Goal: Information Seeking & Learning: Learn about a topic

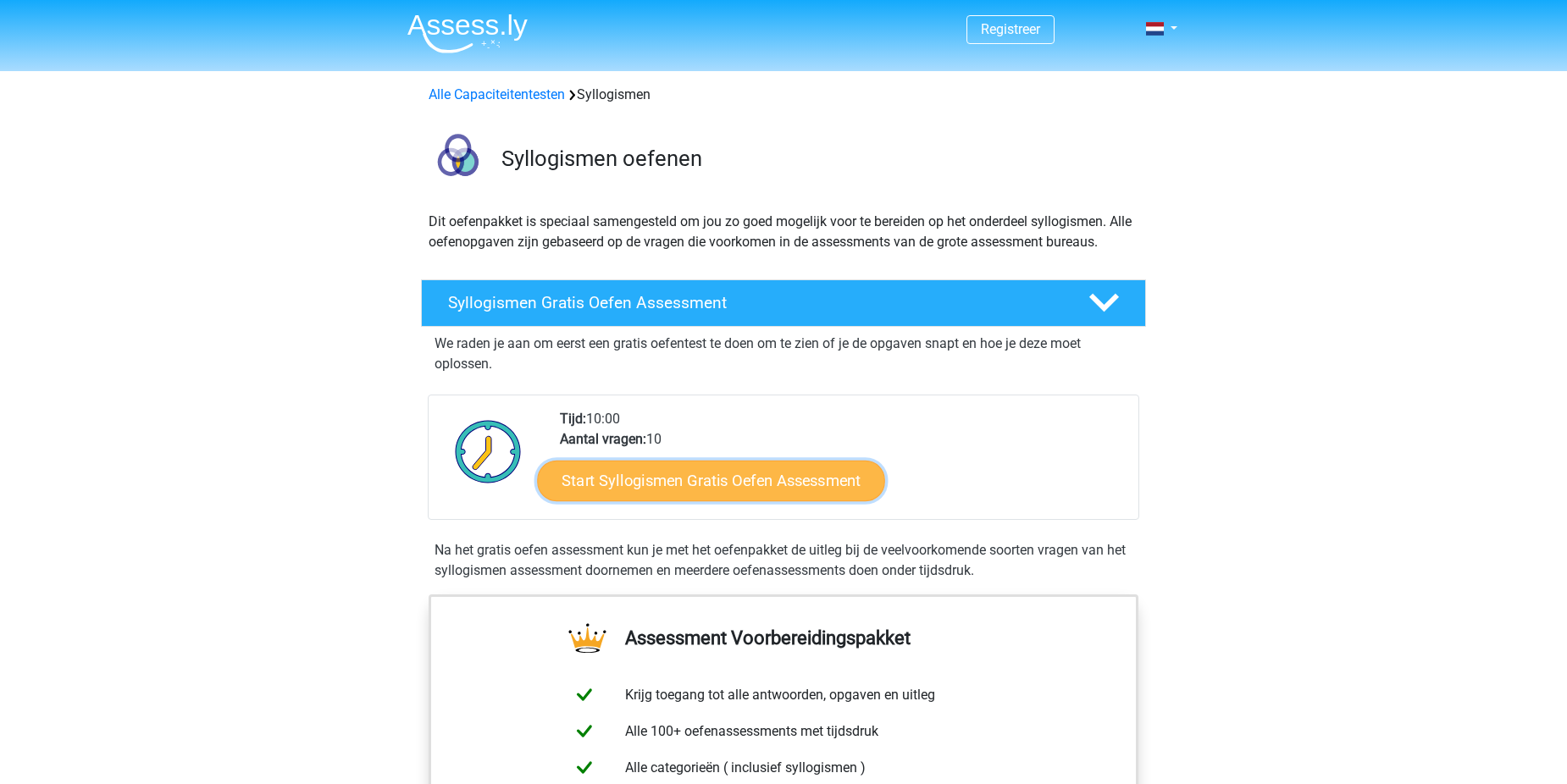
click at [754, 478] on link "Start Syllogismen Gratis Oefen Assessment" at bounding box center [713, 480] width 349 height 40
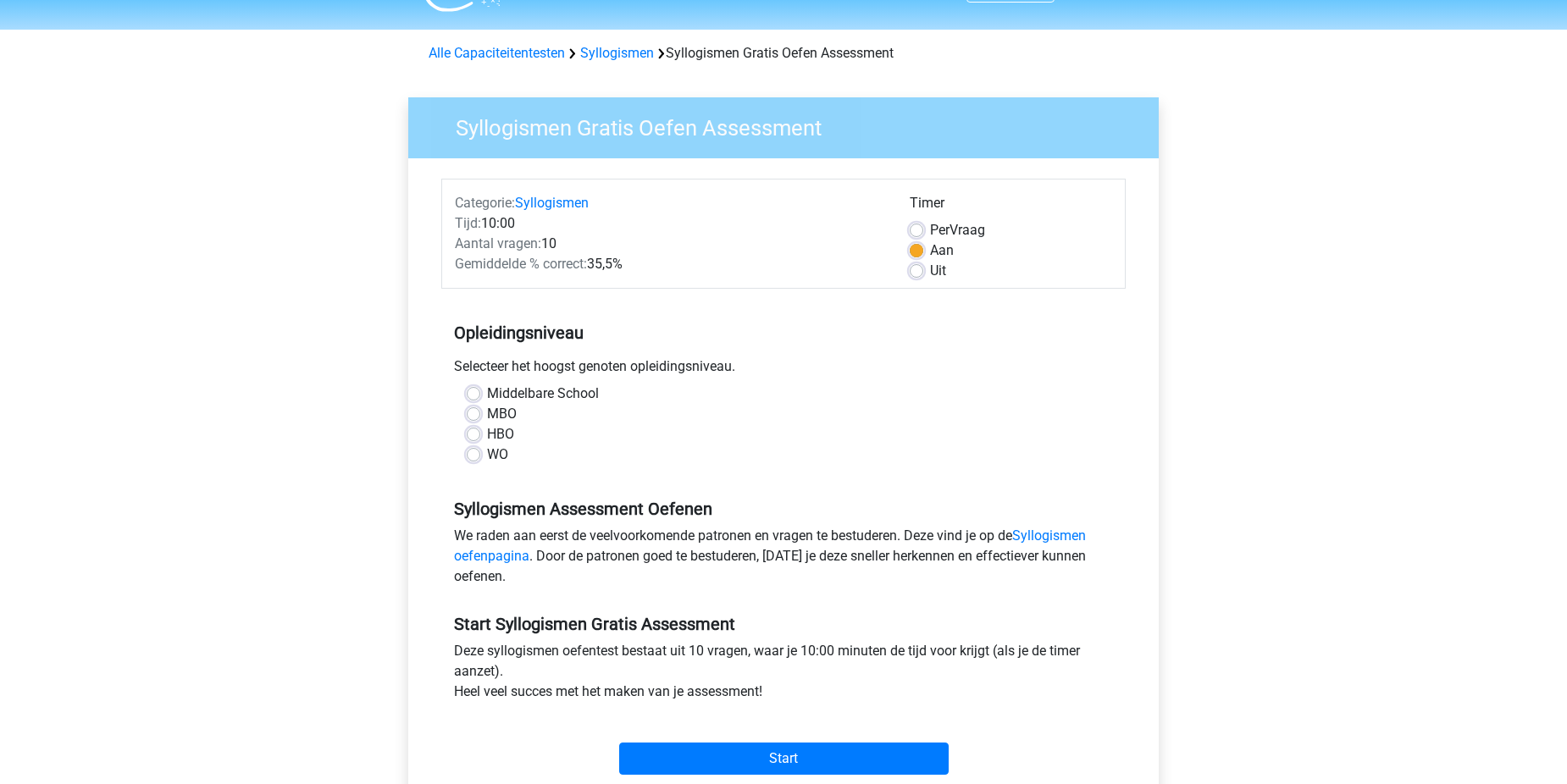
scroll to position [27, 0]
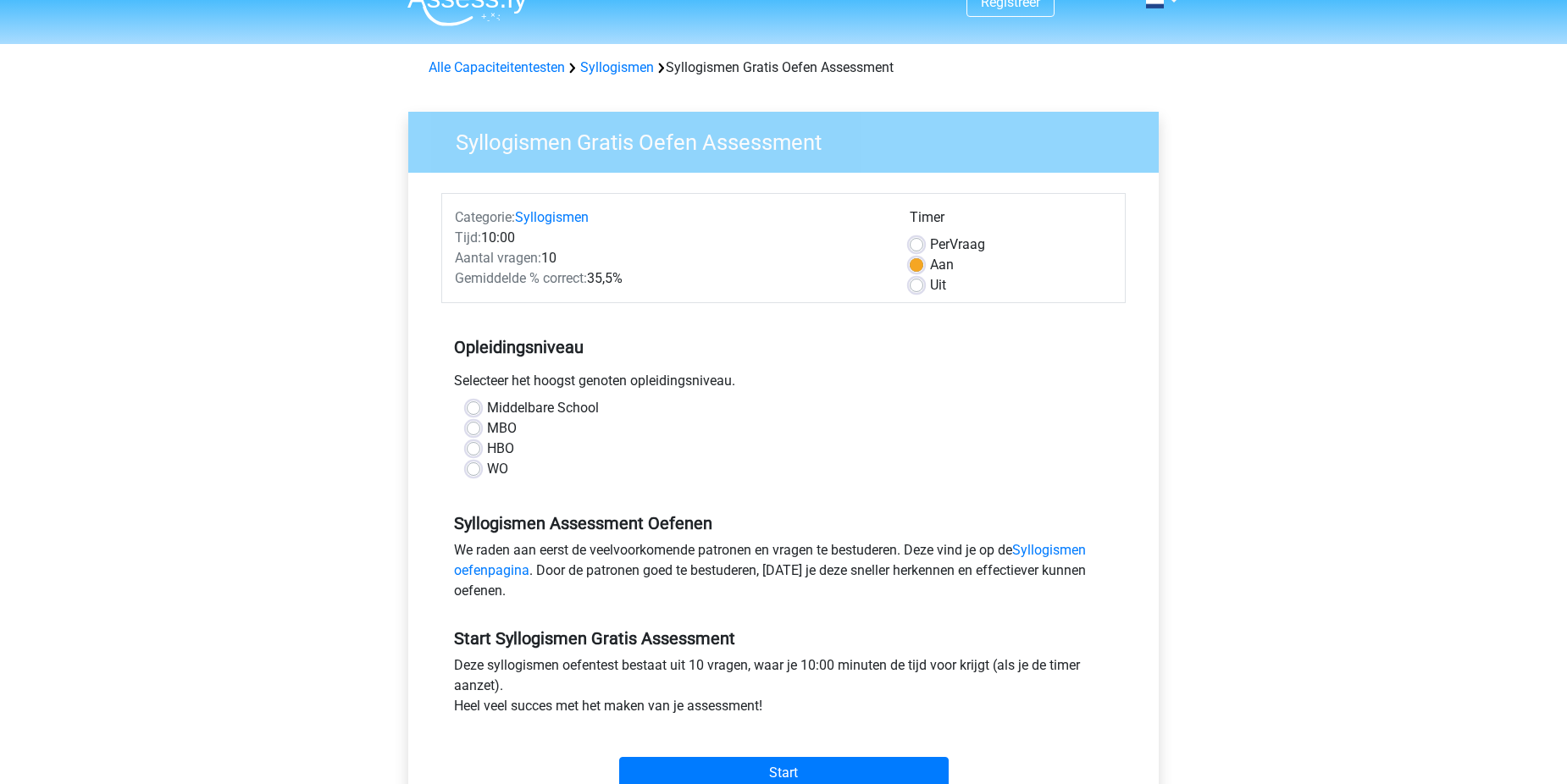
click at [488, 434] on label "MBO" at bounding box center [502, 428] width 30 height 20
click at [476, 434] on input "MBO" at bounding box center [473, 427] width 13 height 17
radio input "true"
click at [798, 773] on input "Start" at bounding box center [784, 773] width 329 height 33
